Goal: Information Seeking & Learning: Learn about a topic

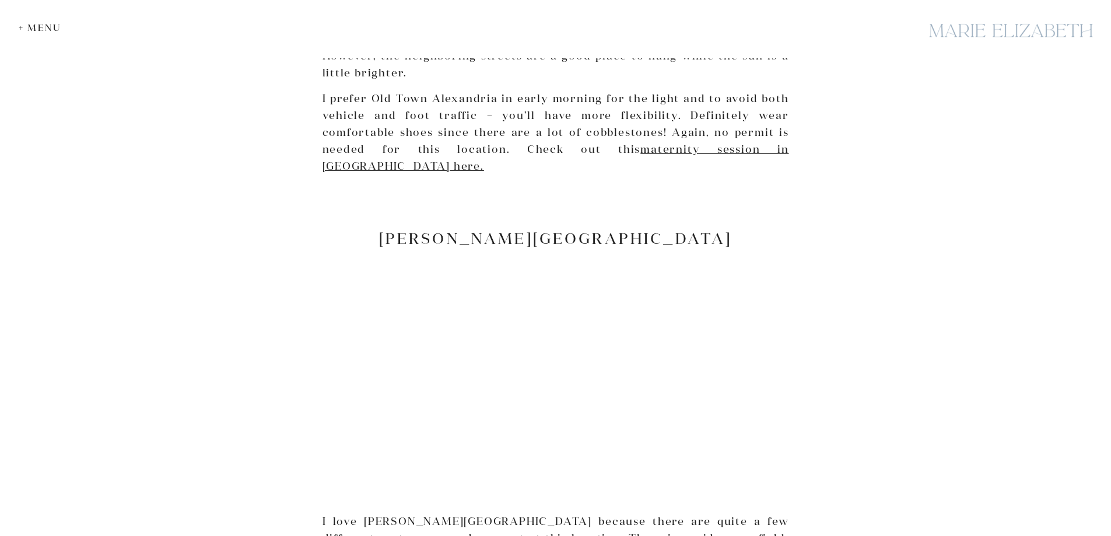
scroll to position [3033, 0]
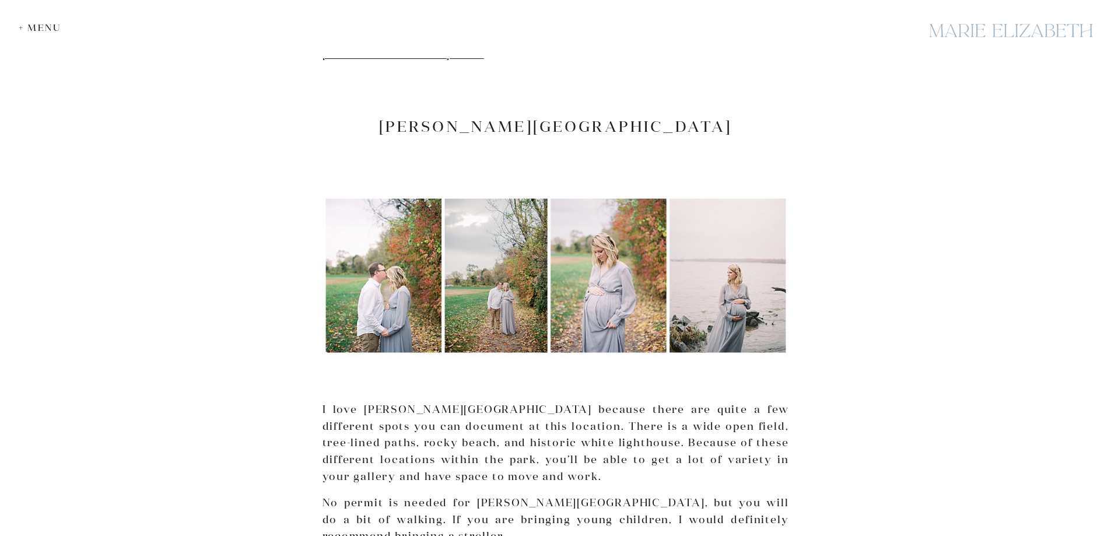
click at [422, 401] on p "I love [PERSON_NAME][GEOGRAPHIC_DATA] because there are quite a few different s…" at bounding box center [556, 443] width 467 height 84
click at [423, 401] on p "I love Jones Point Park because there are quite a few different spots you can d…" at bounding box center [556, 443] width 467 height 84
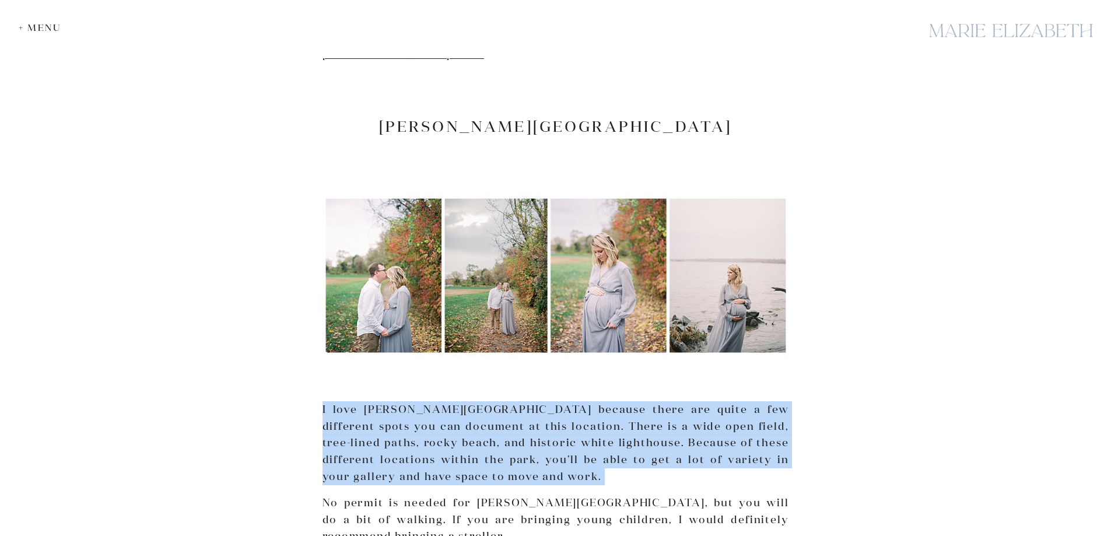
click at [423, 401] on p "I love Jones Point Park because there are quite a few different spots you can d…" at bounding box center [556, 443] width 467 height 84
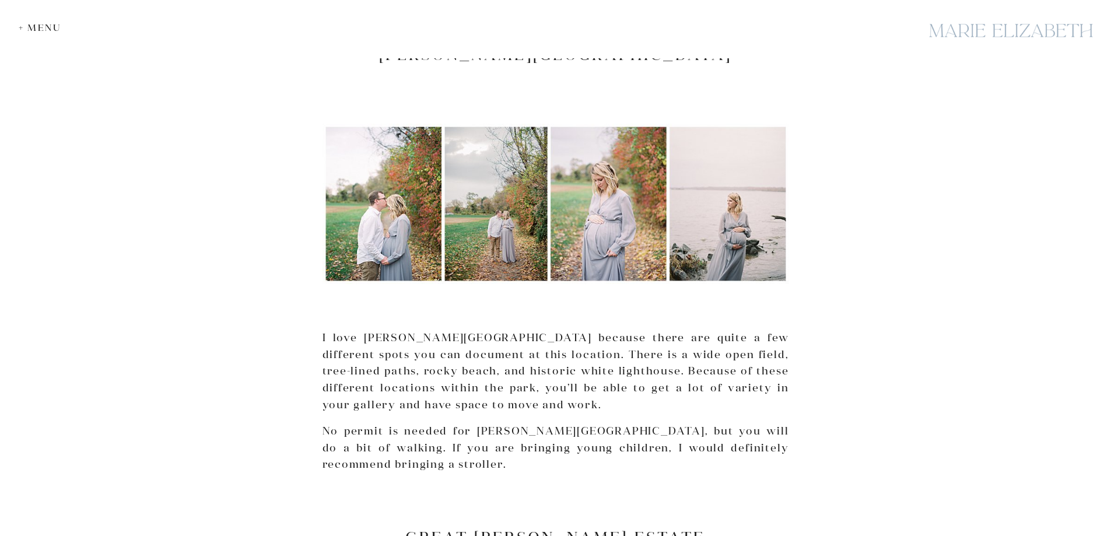
scroll to position [2974, 0]
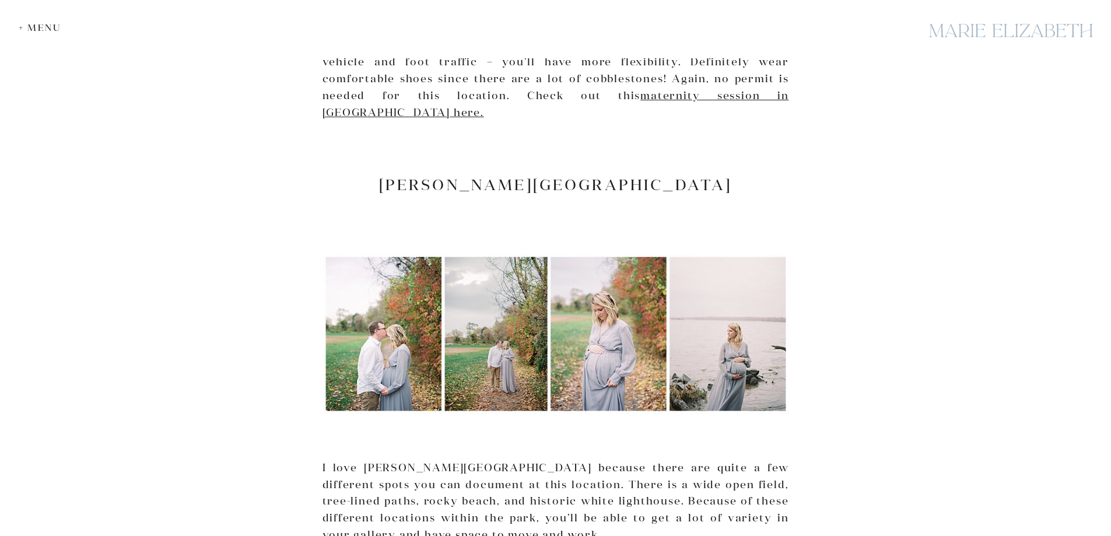
click at [518, 176] on h2 "Jones Point Park" at bounding box center [556, 185] width 467 height 18
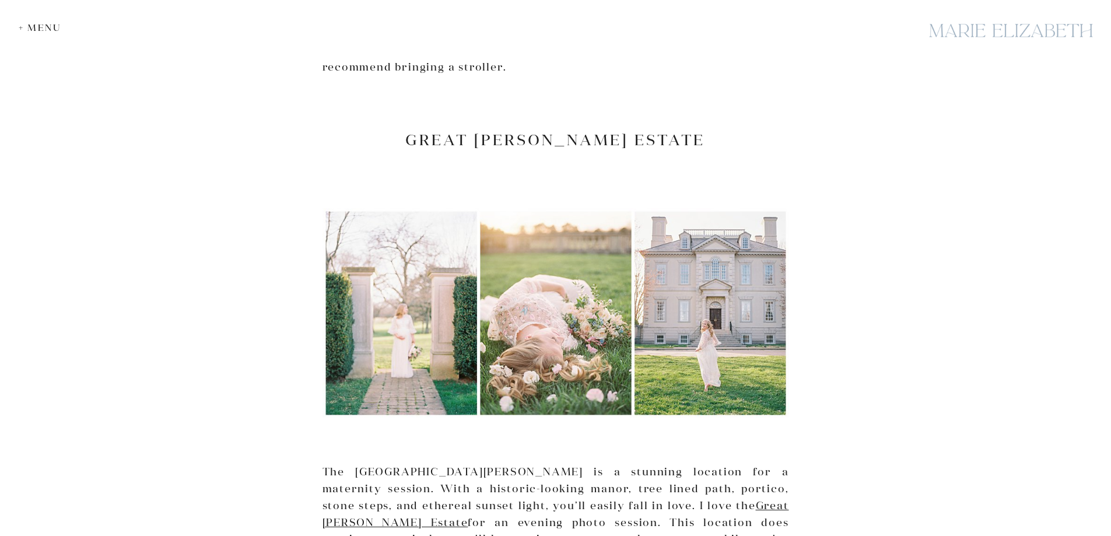
scroll to position [3383, 0]
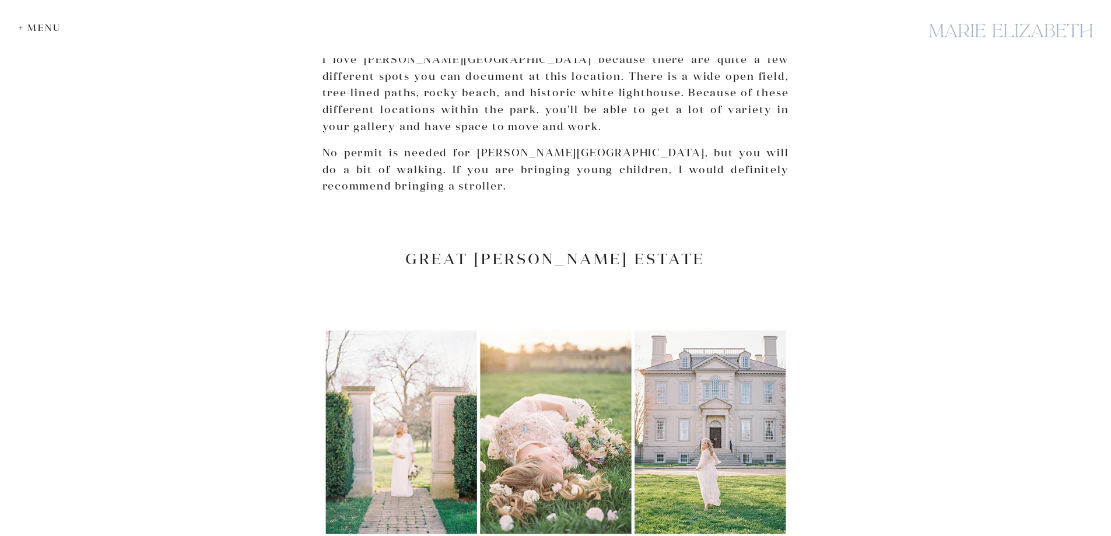
click at [481, 250] on h2 "Great Marsh Estate" at bounding box center [556, 259] width 467 height 18
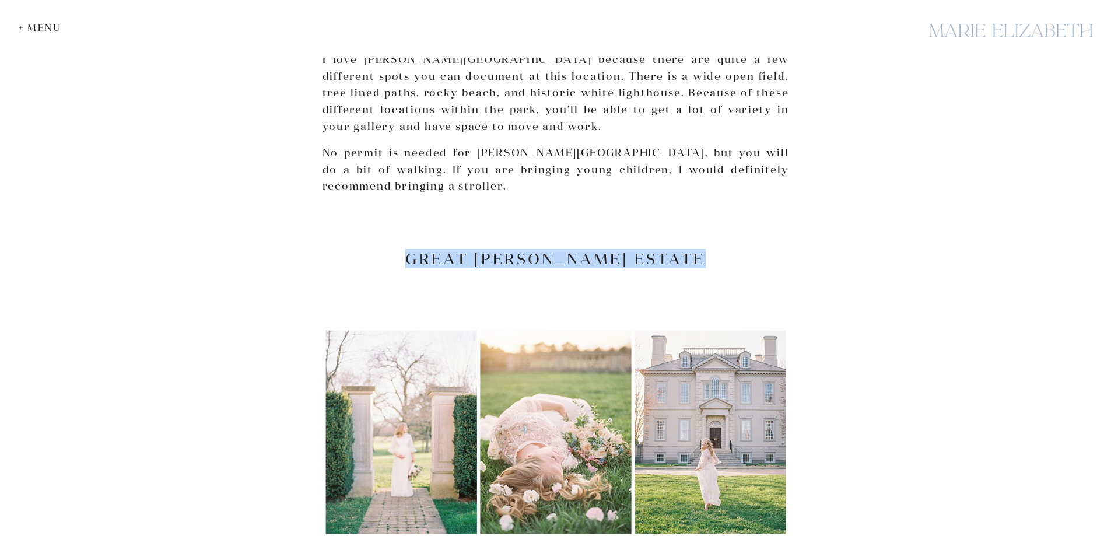
click at [481, 250] on h2 "Great Marsh Estate" at bounding box center [556, 259] width 467 height 18
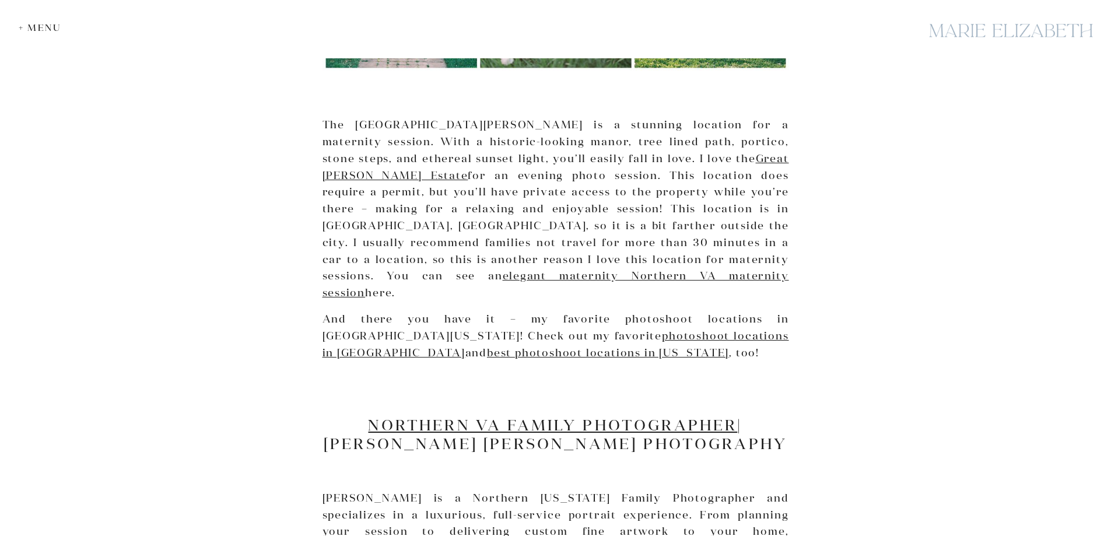
scroll to position [3849, 0]
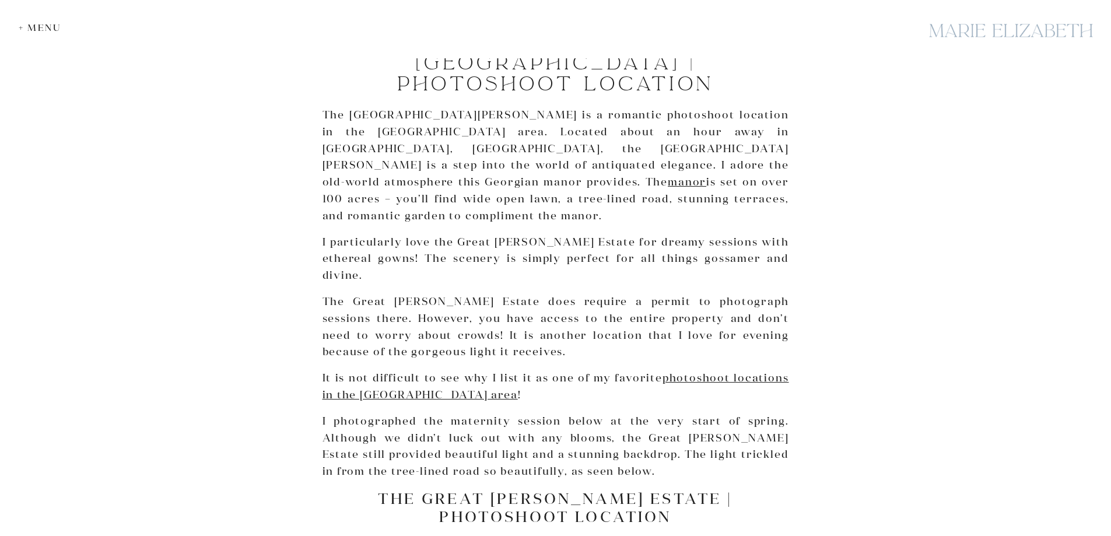
scroll to position [175, 0]
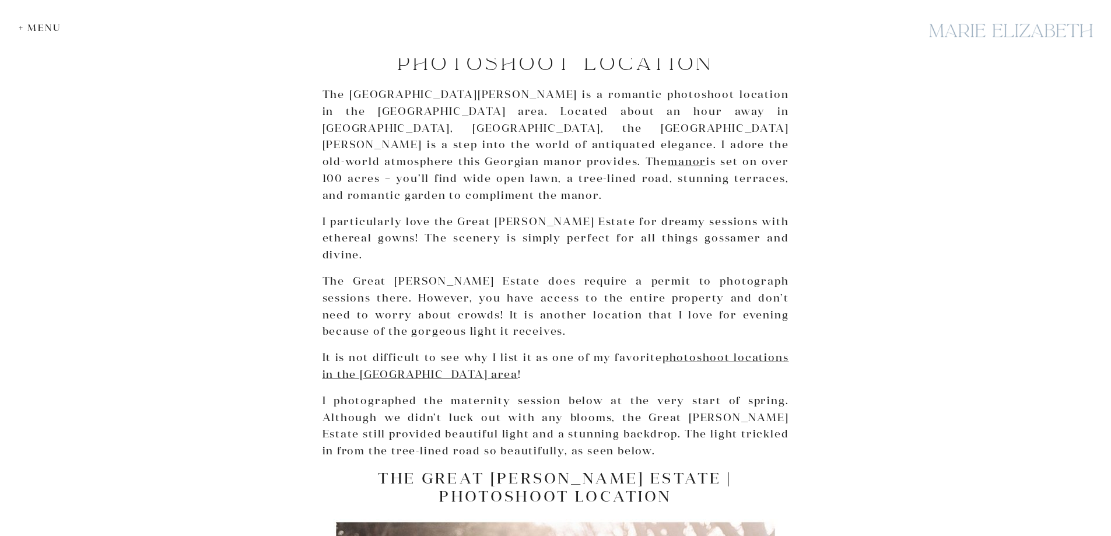
click at [501, 273] on p "The Great [PERSON_NAME] Estate does require a permit to photograph sessions the…" at bounding box center [556, 306] width 467 height 67
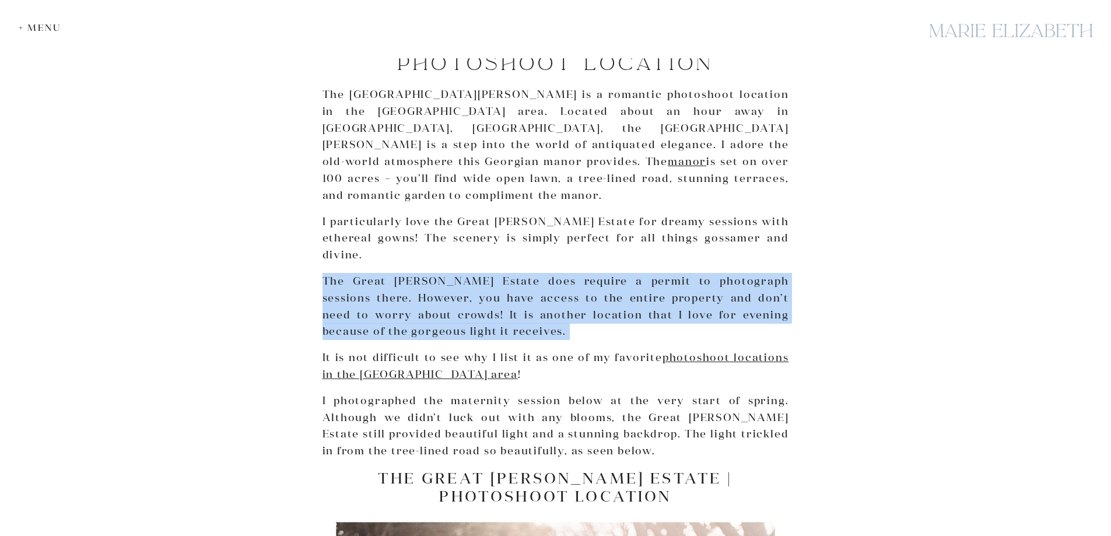
click at [501, 273] on p "The Great [PERSON_NAME] Estate does require a permit to photograph sessions the…" at bounding box center [556, 306] width 467 height 67
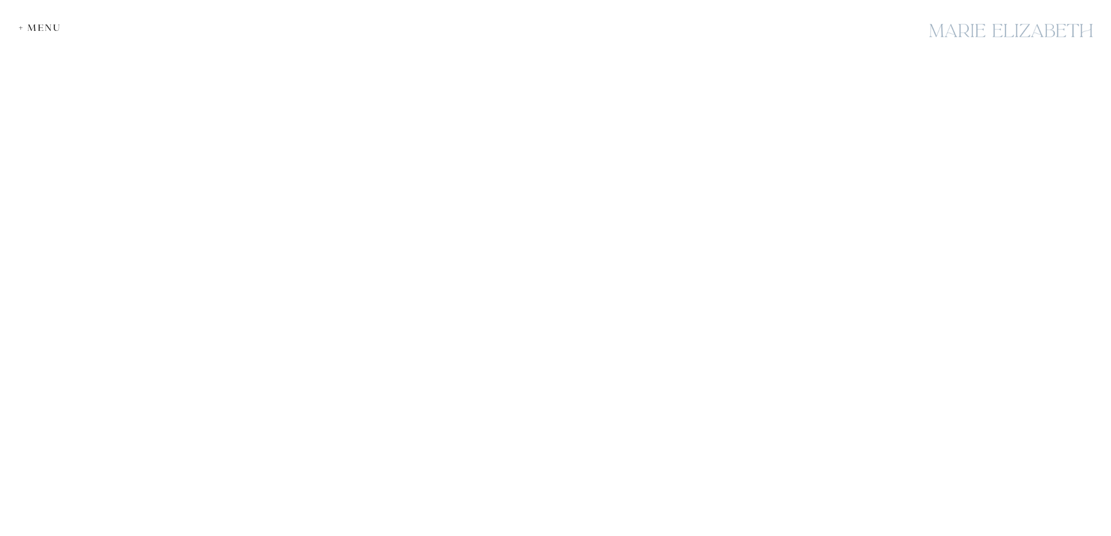
scroll to position [0, 0]
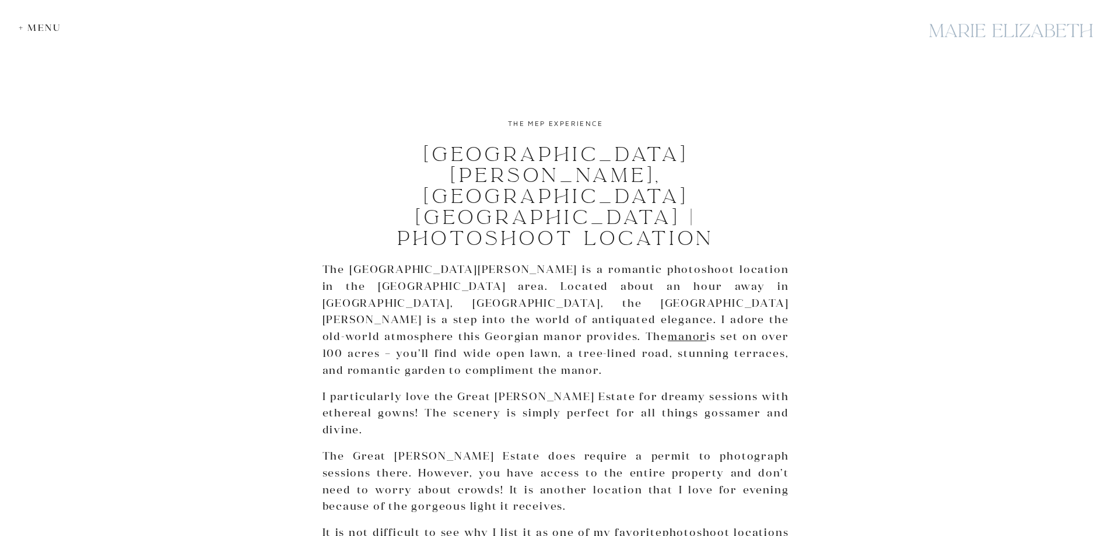
drag, startPoint x: 227, startPoint y: 366, endPoint x: 280, endPoint y: -44, distance: 413.4
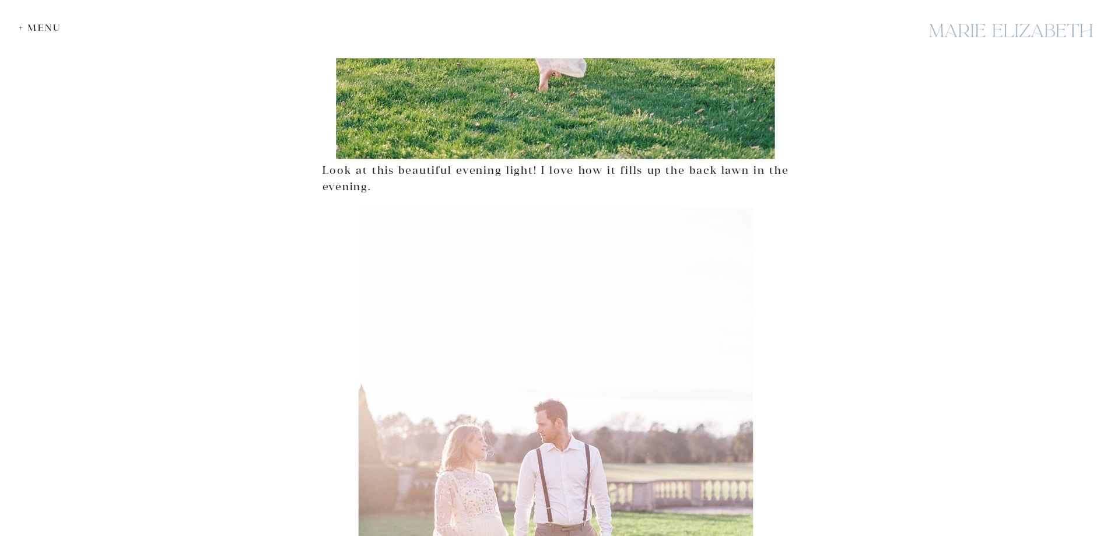
scroll to position [3091, 0]
